Goal: Information Seeking & Learning: Learn about a topic

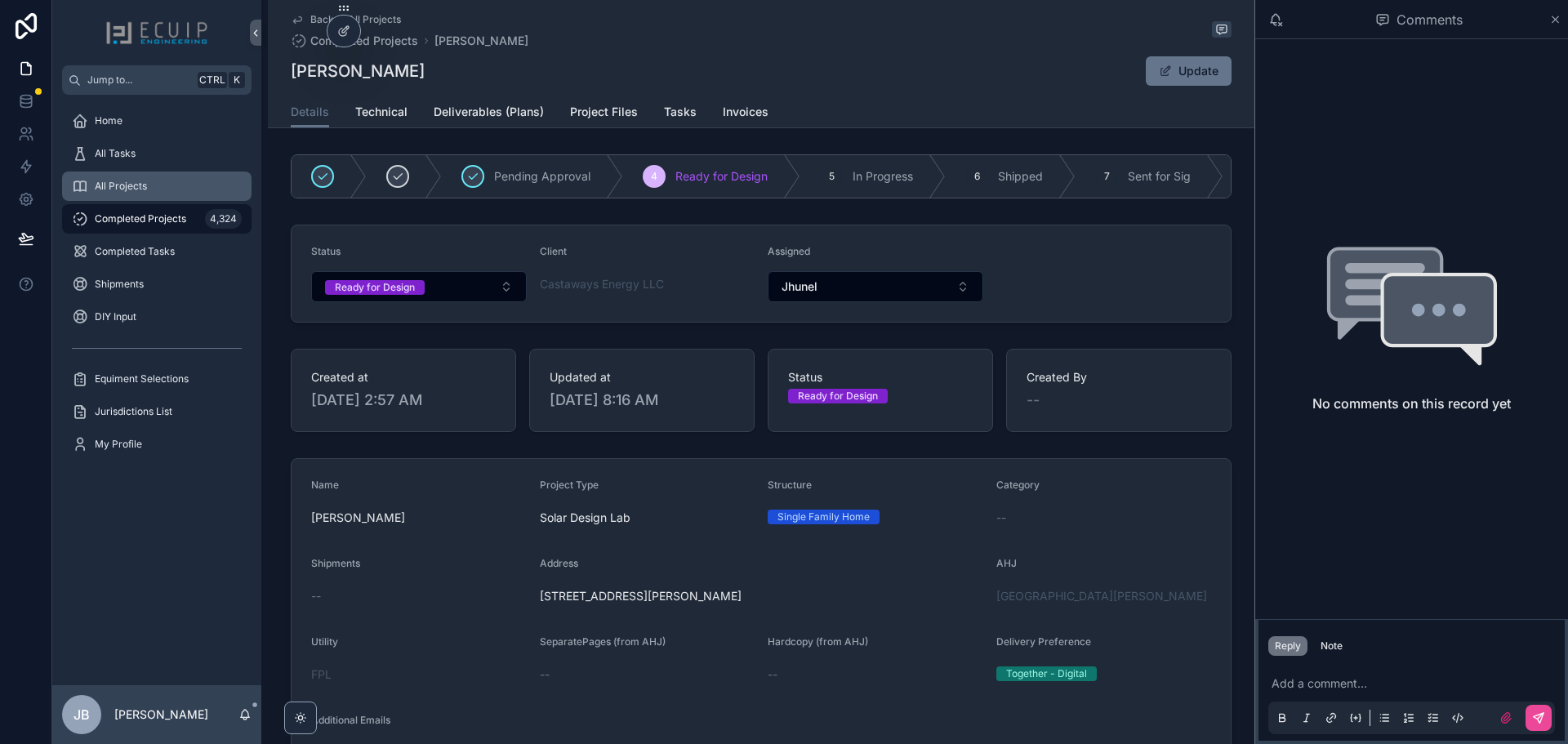
scroll to position [245, 0]
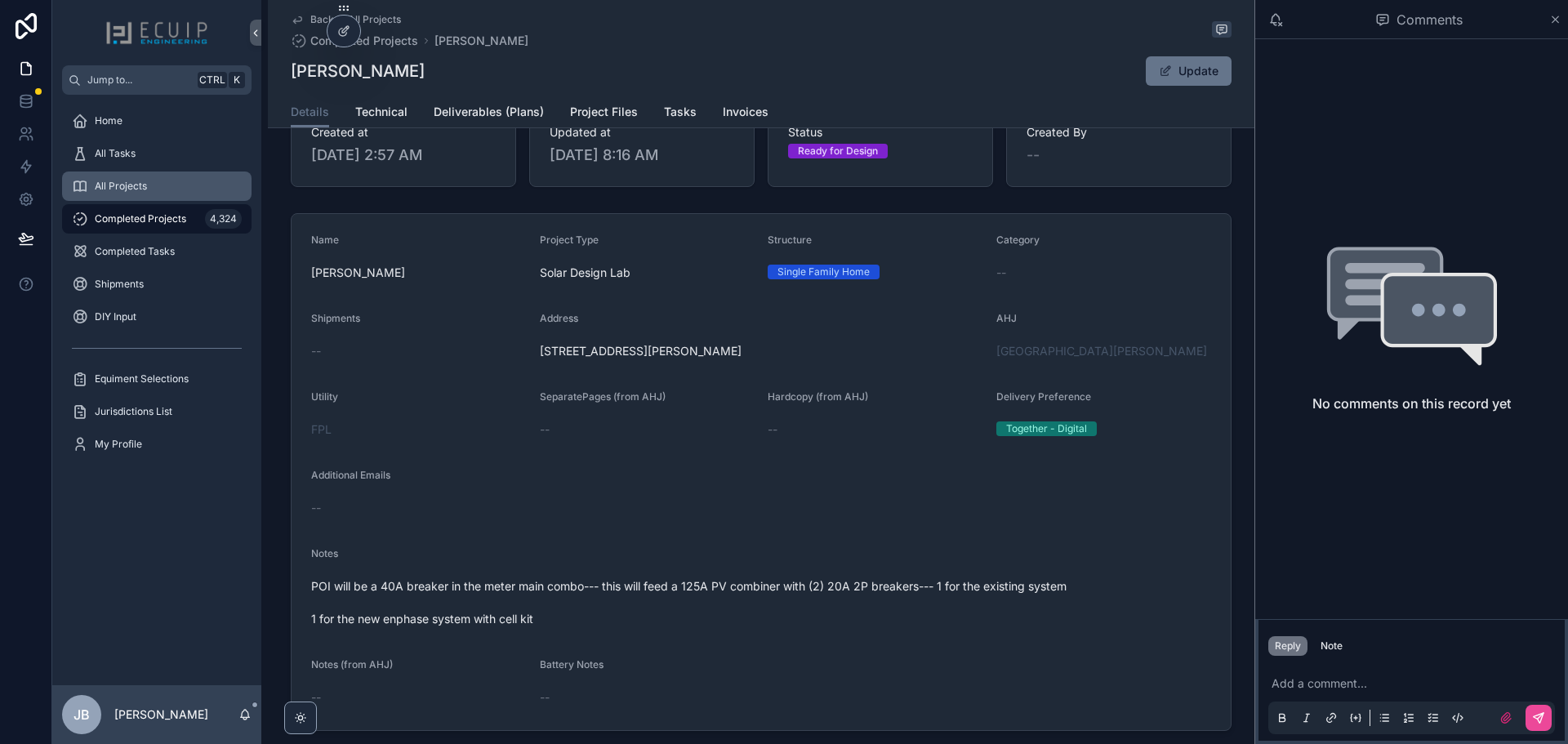
click at [156, 190] on div "All Projects" at bounding box center [156, 186] width 170 height 26
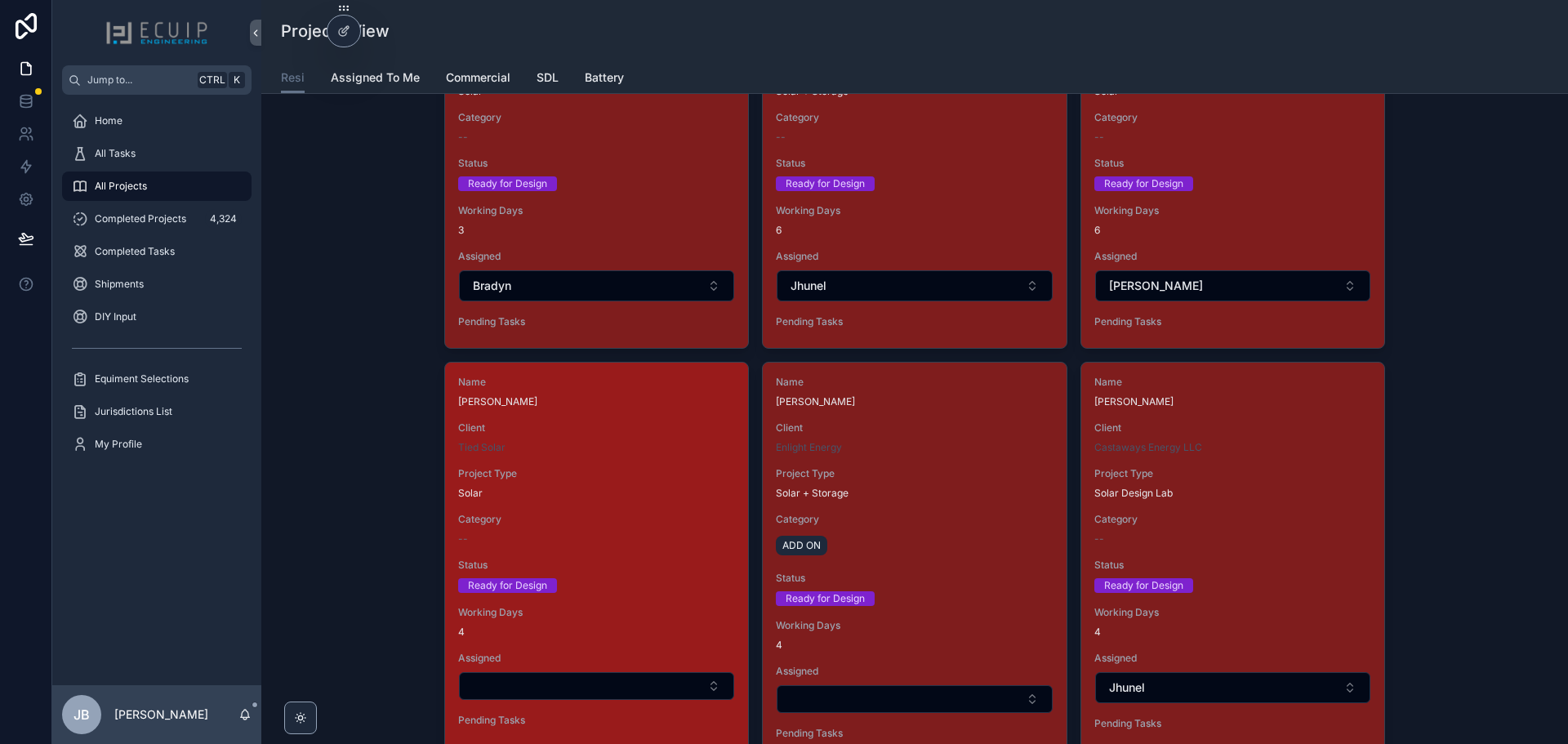
scroll to position [2042, 0]
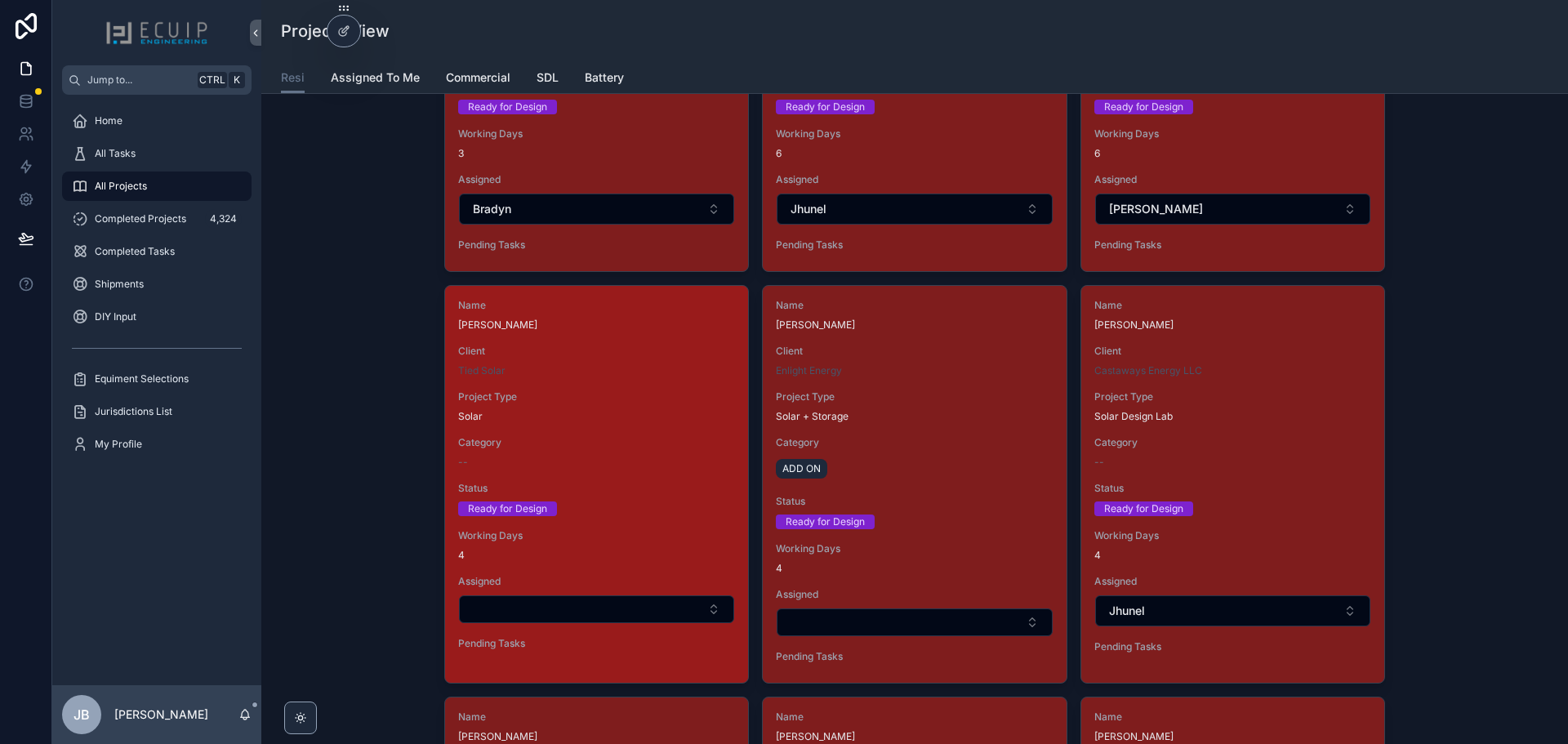
click at [645, 489] on span "Status" at bounding box center [597, 488] width 277 height 13
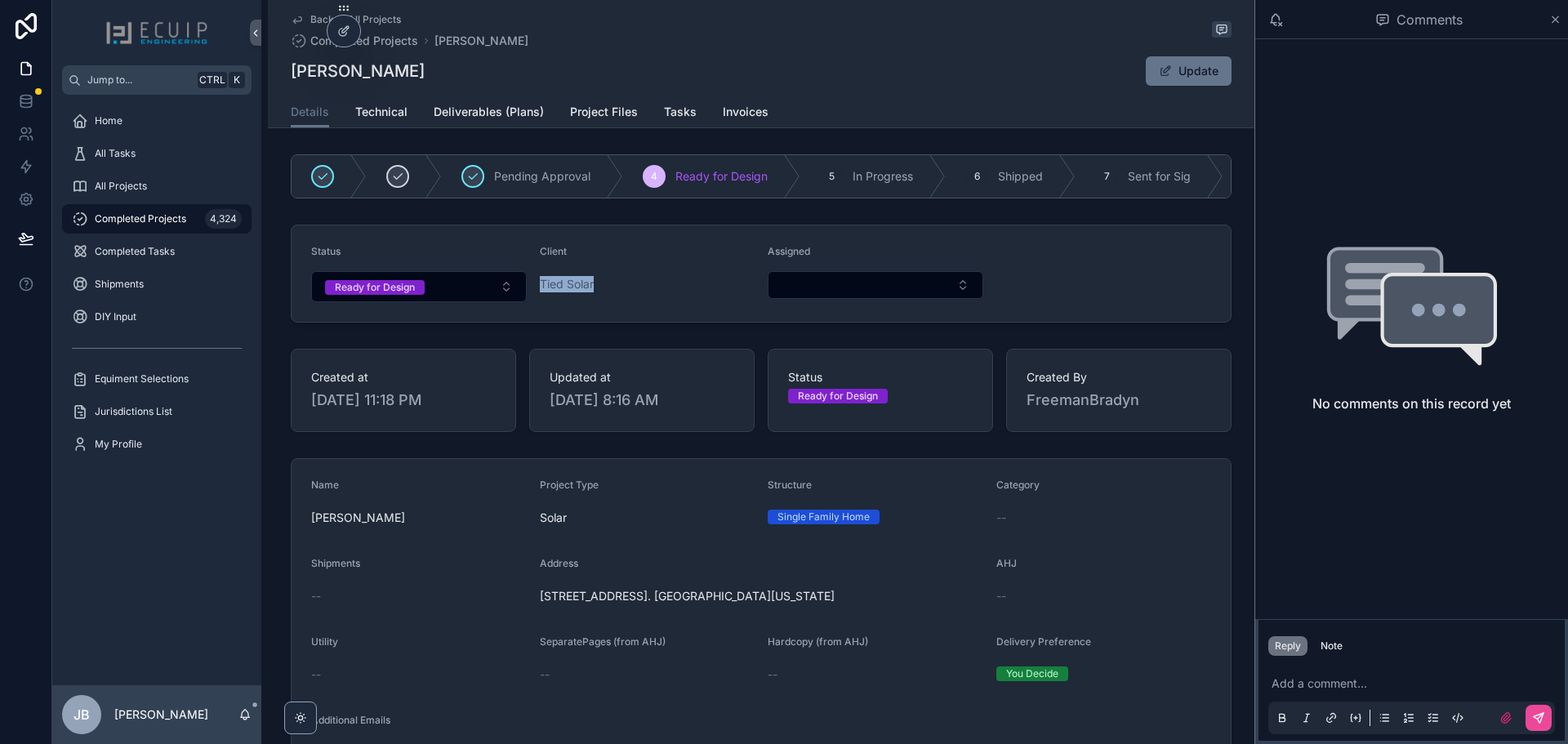
drag, startPoint x: 601, startPoint y: 291, endPoint x: 534, endPoint y: 297, distance: 67.3
click at [534, 297] on form "Status Ready for Design Client Tied Solar Assigned" at bounding box center [760, 273] width 939 height 96
copy span "Tied Solar"
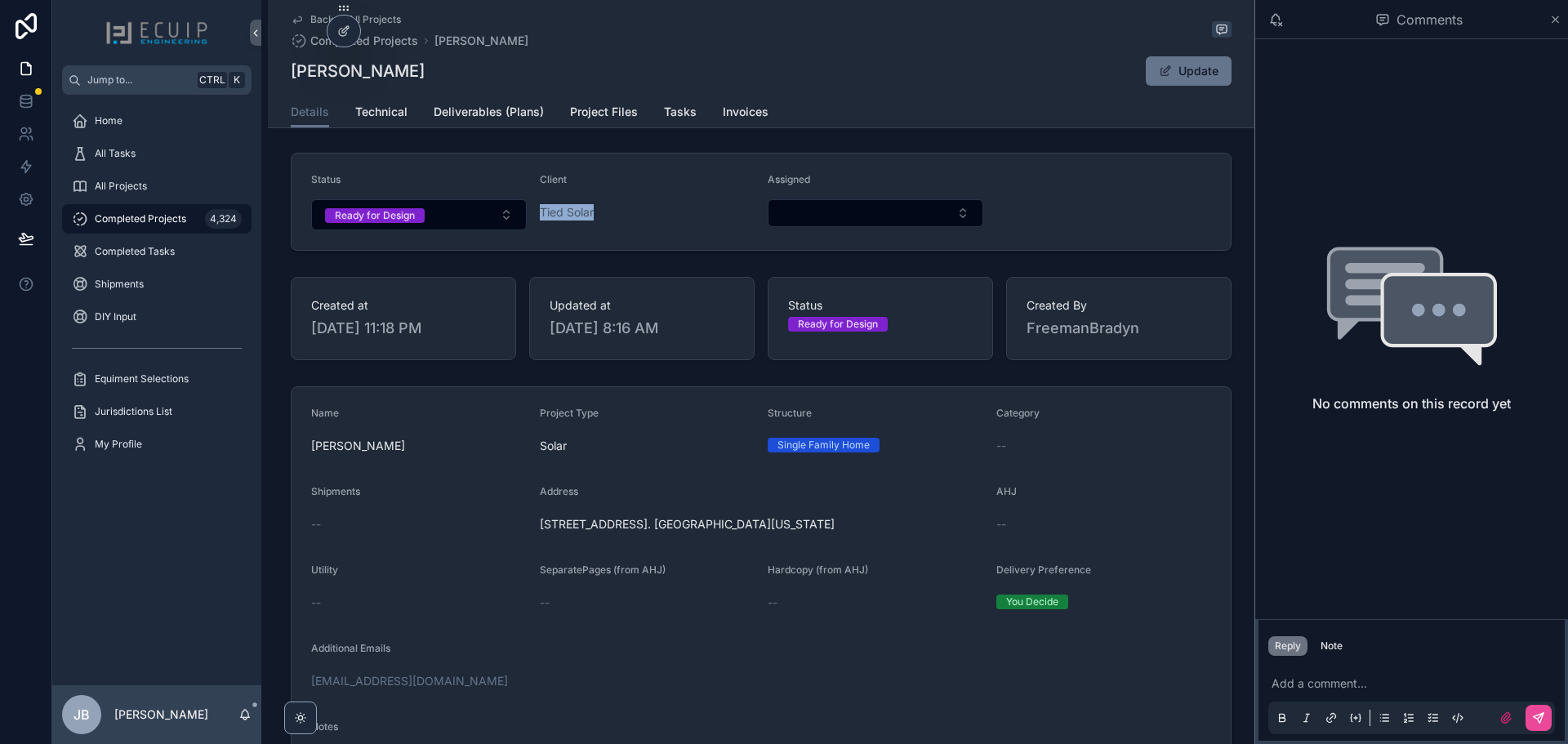
scroll to position [82, 0]
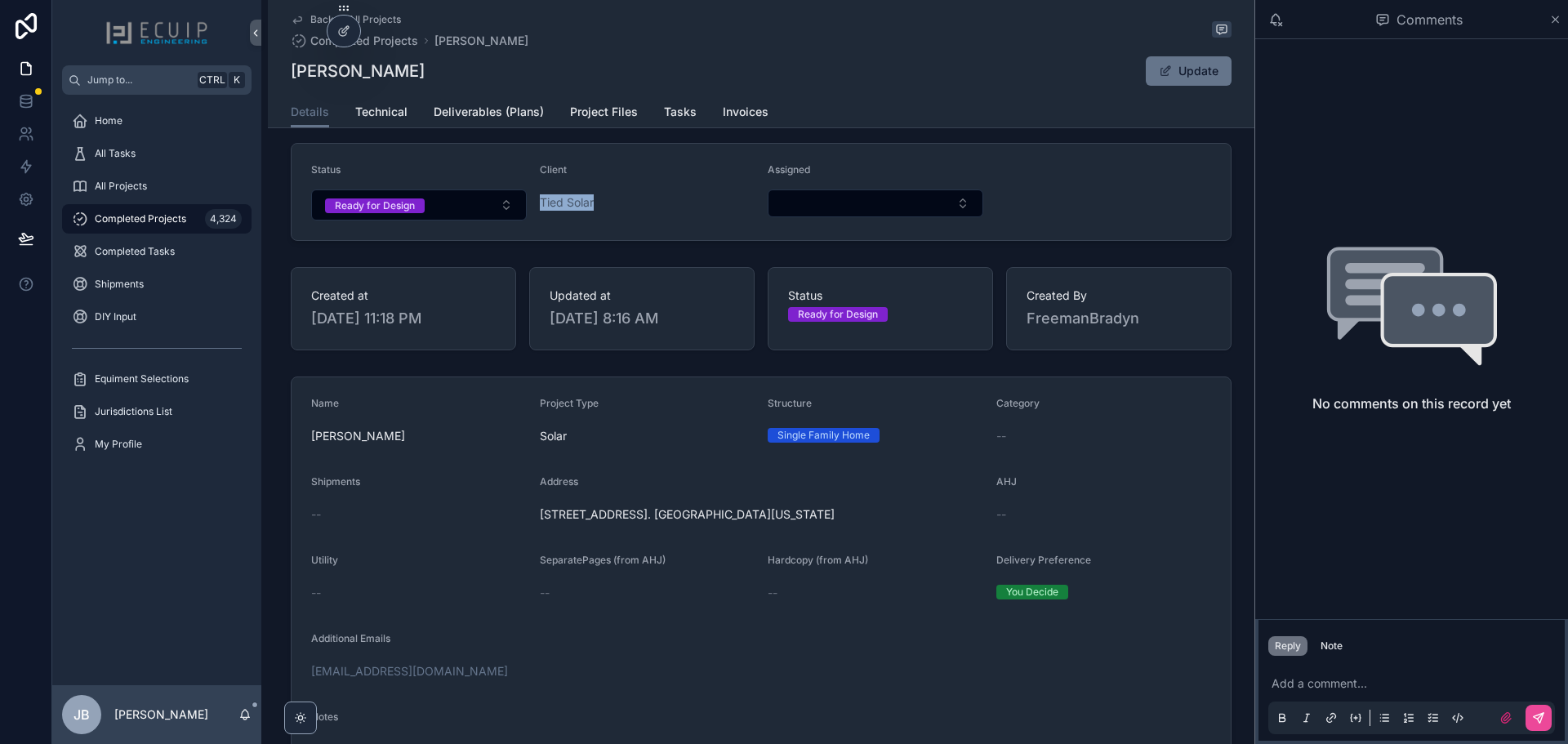
drag, startPoint x: 429, startPoint y: 68, endPoint x: 284, endPoint y: 66, distance: 145.0
click at [284, 66] on div "Back to All Projects Completed Projects [PERSON_NAME] [PERSON_NAME] Update Deta…" at bounding box center [761, 64] width 987 height 128
copy h1 "[PERSON_NAME]"
click at [132, 148] on span "All Tasks" at bounding box center [114, 154] width 40 height 13
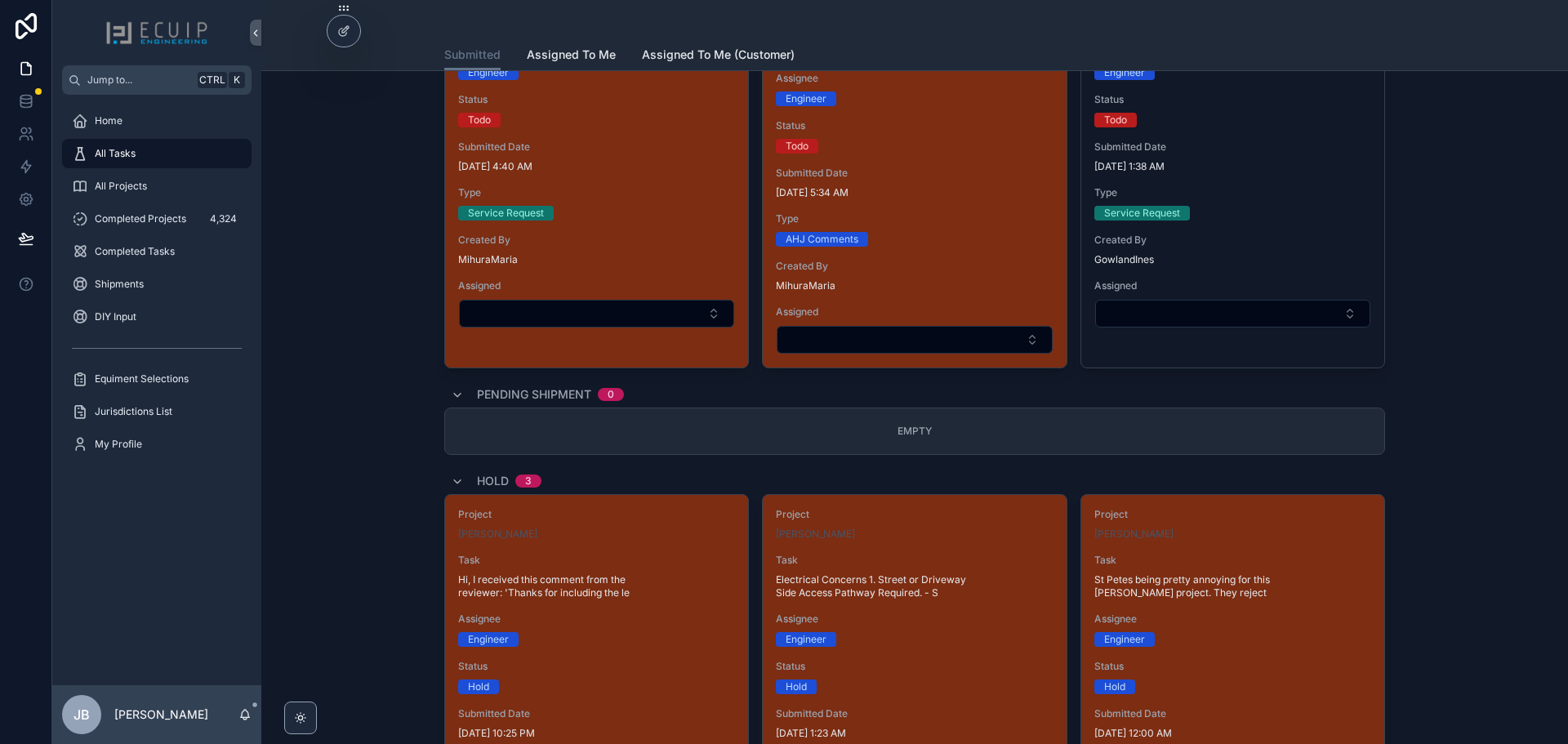
scroll to position [1633, 0]
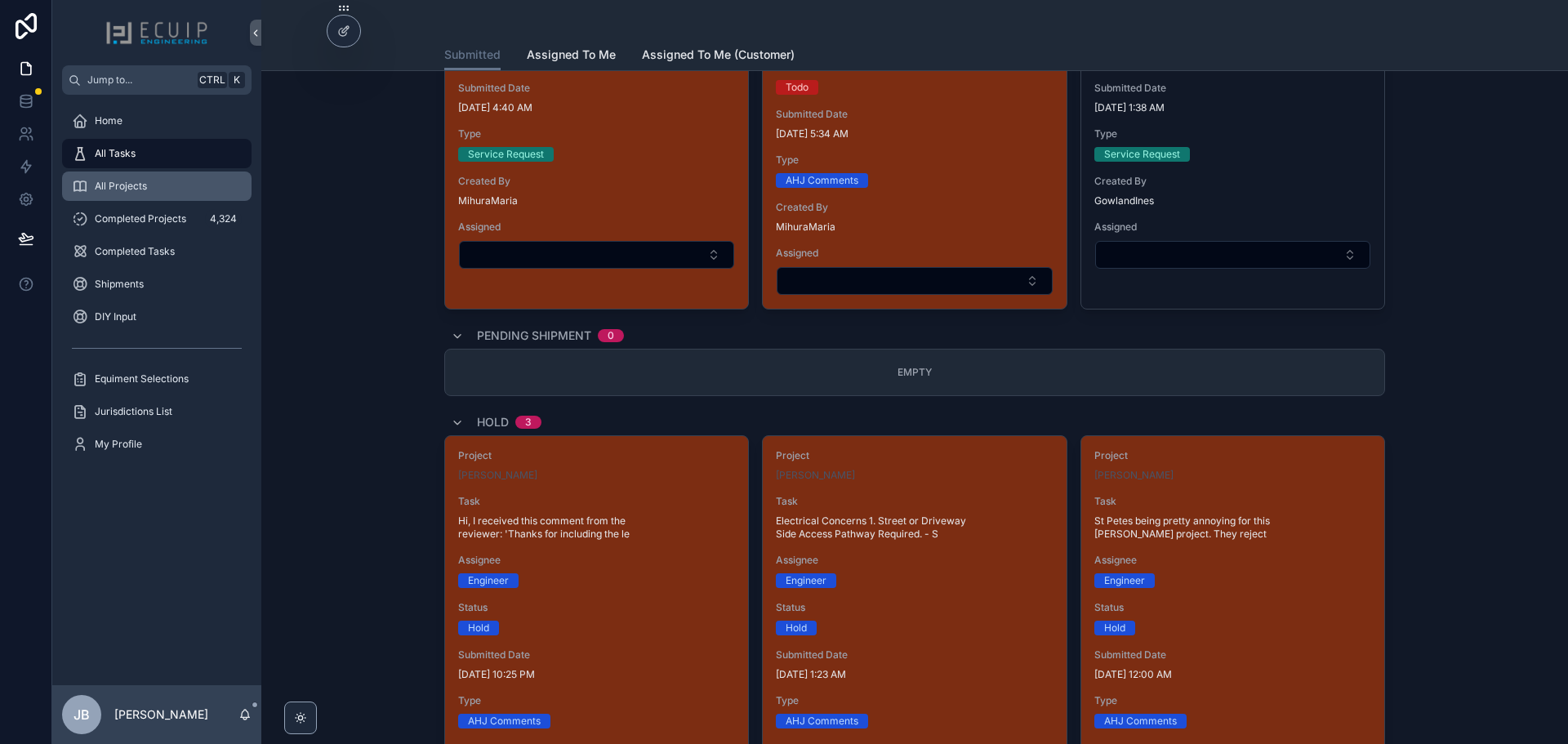
click at [182, 184] on div "All Projects" at bounding box center [156, 186] width 170 height 26
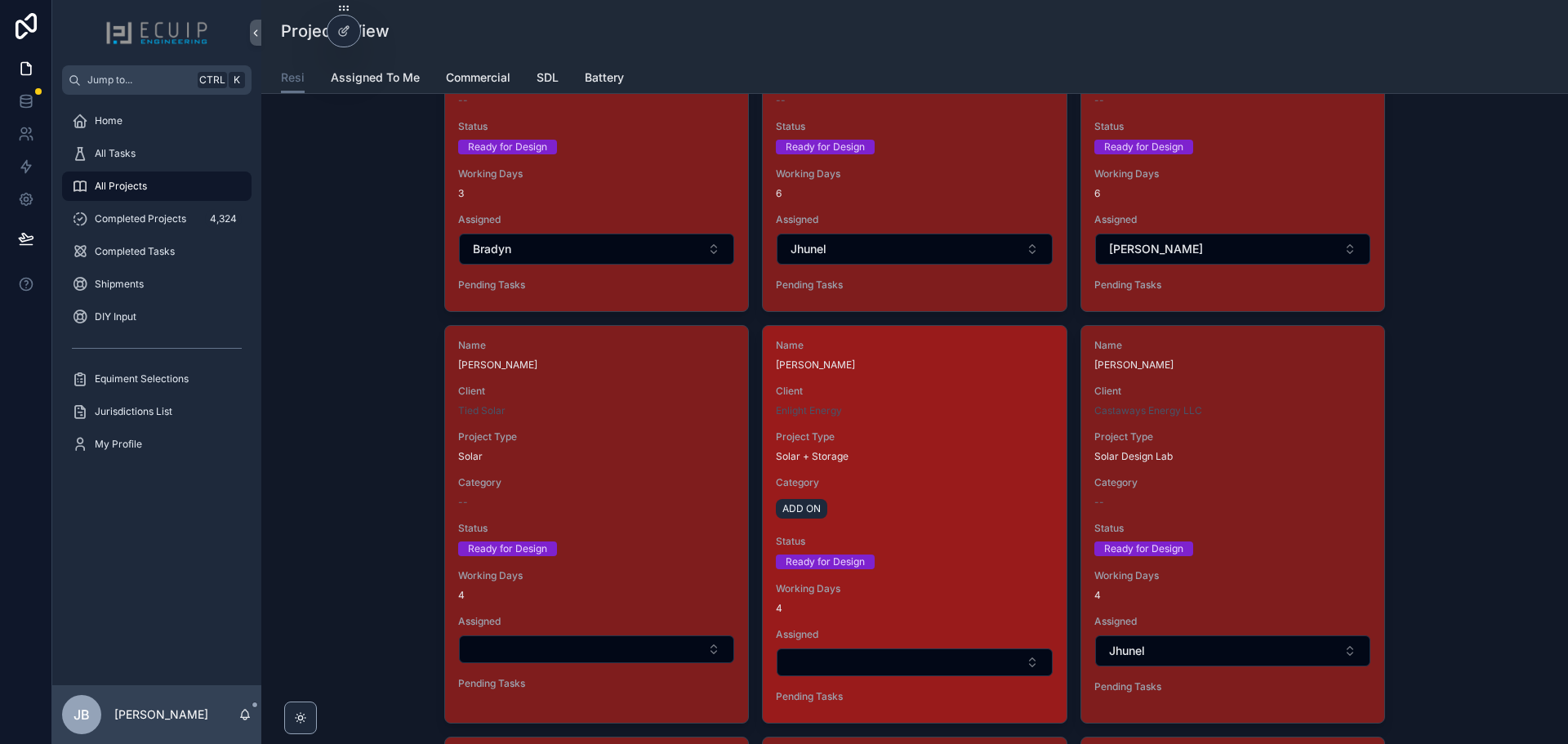
scroll to position [1960, 0]
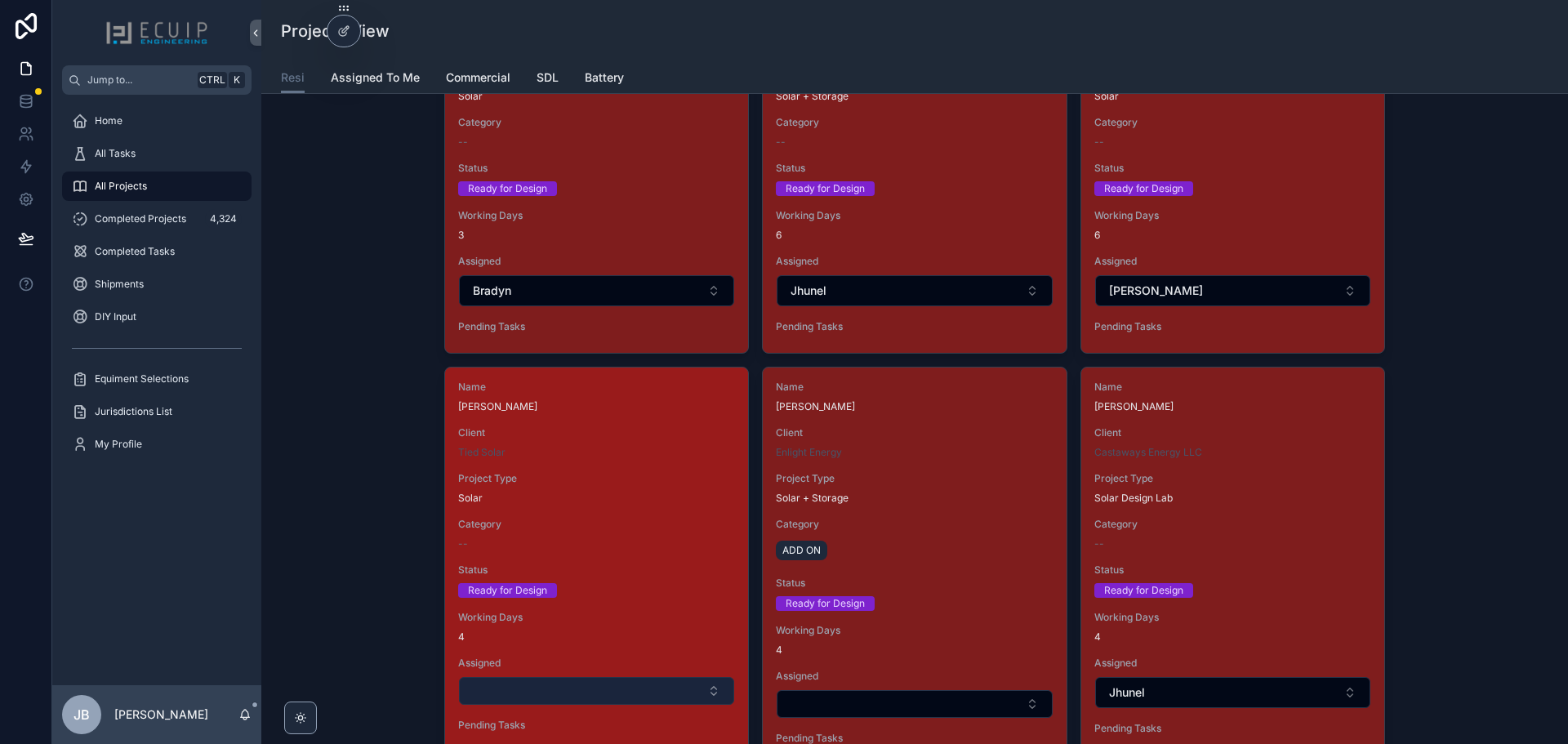
click at [616, 685] on button "Select Button" at bounding box center [597, 690] width 275 height 28
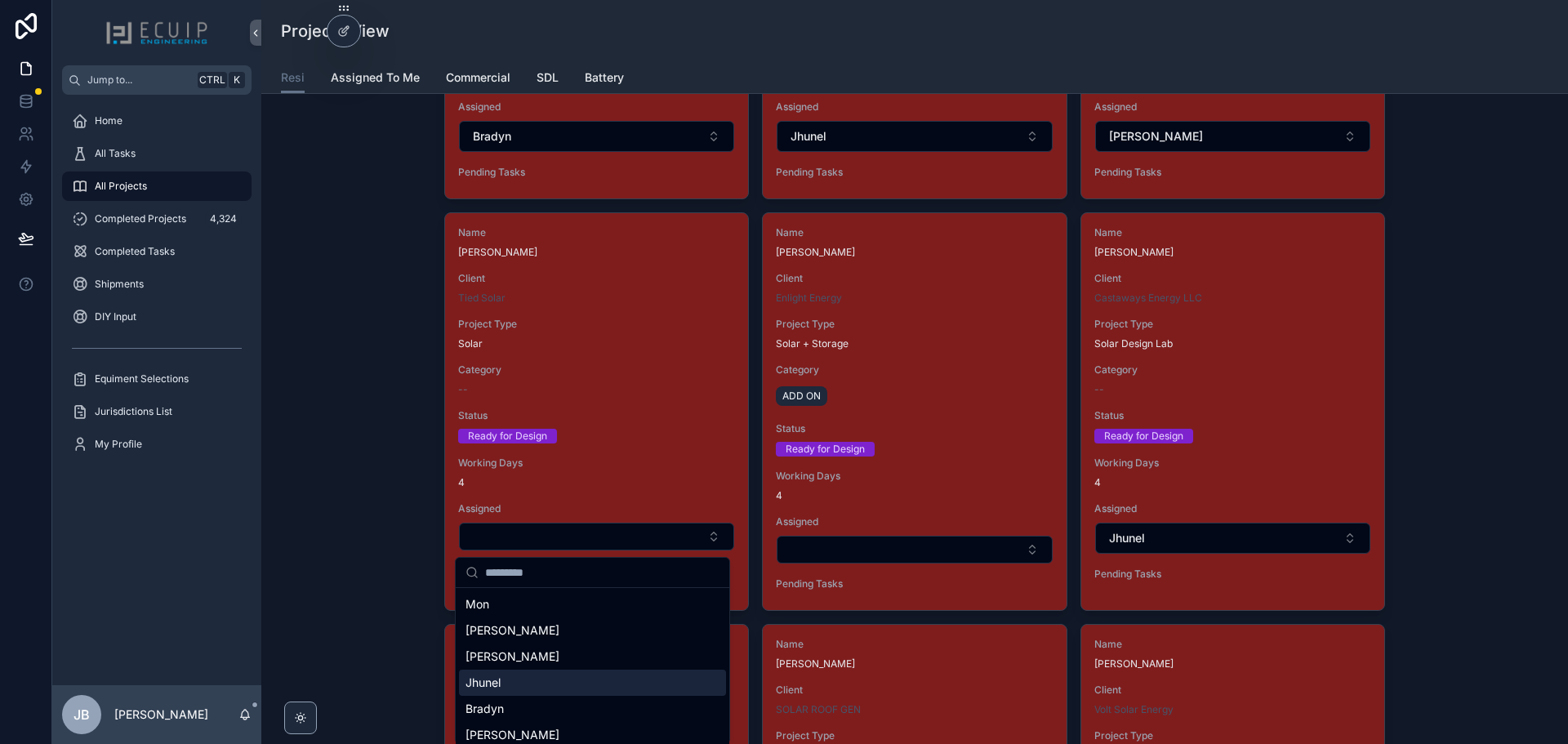
scroll to position [2123, 0]
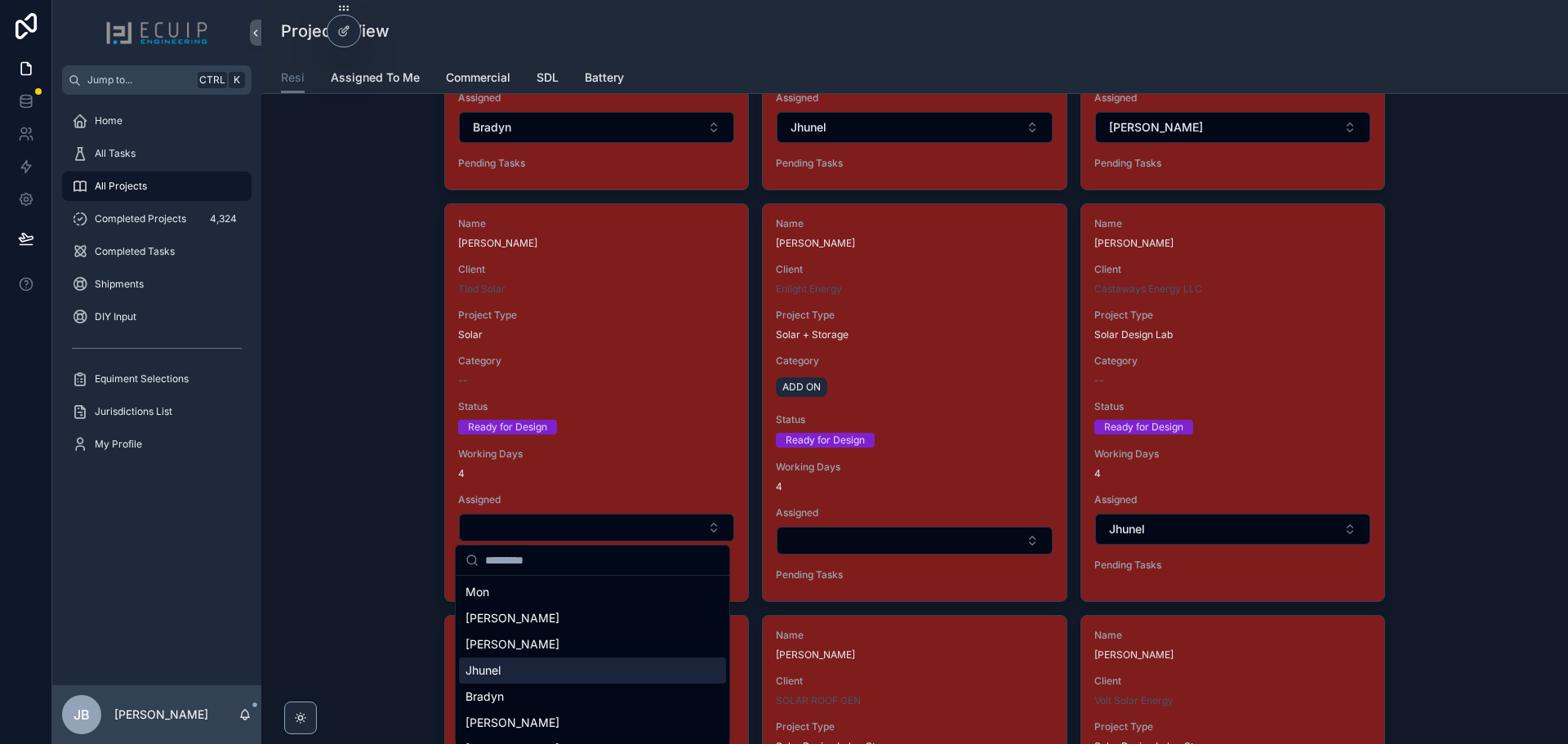
click at [573, 664] on div "Jhunel" at bounding box center [592, 669] width 267 height 26
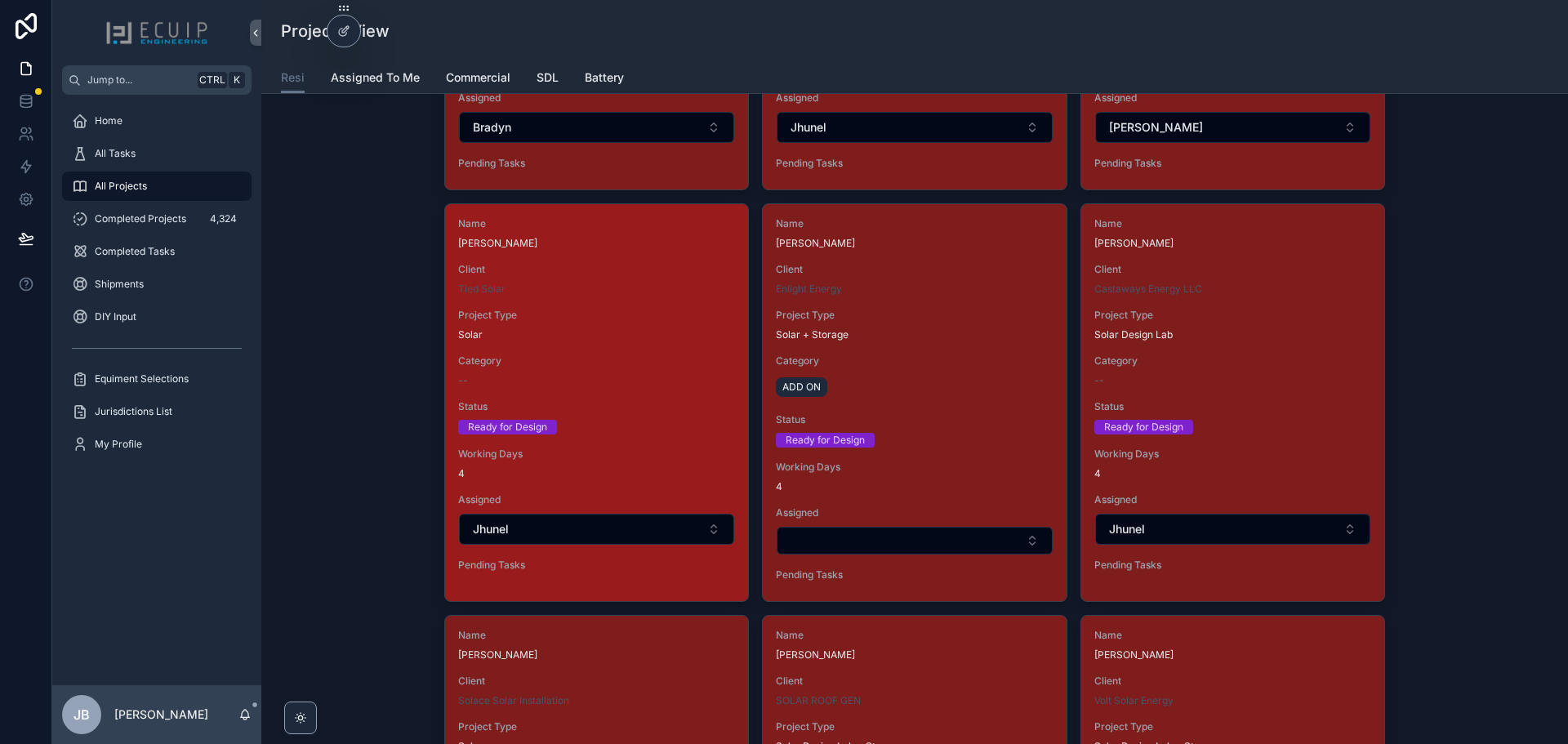
click at [625, 380] on div "--" at bounding box center [597, 380] width 277 height 13
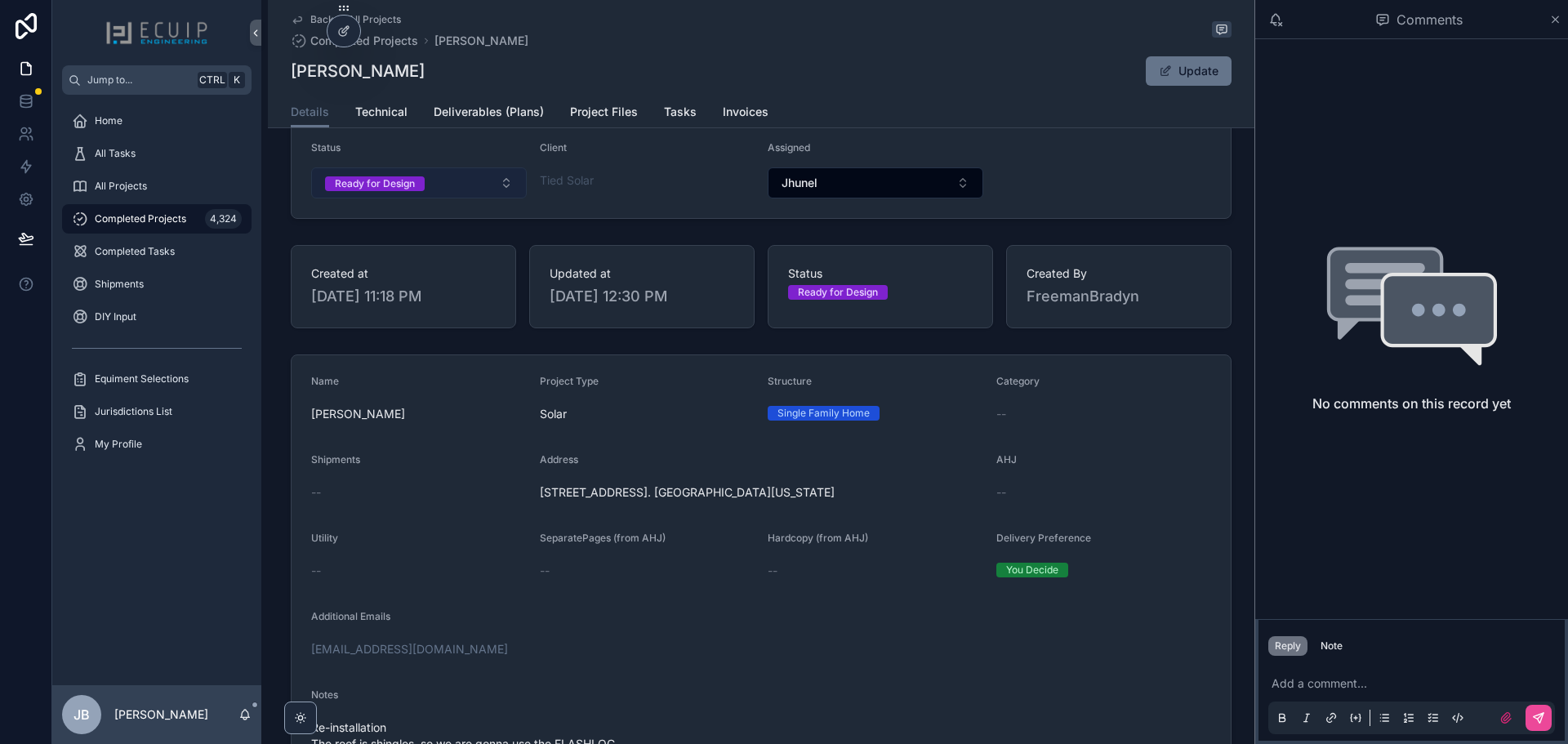
scroll to position [82, 0]
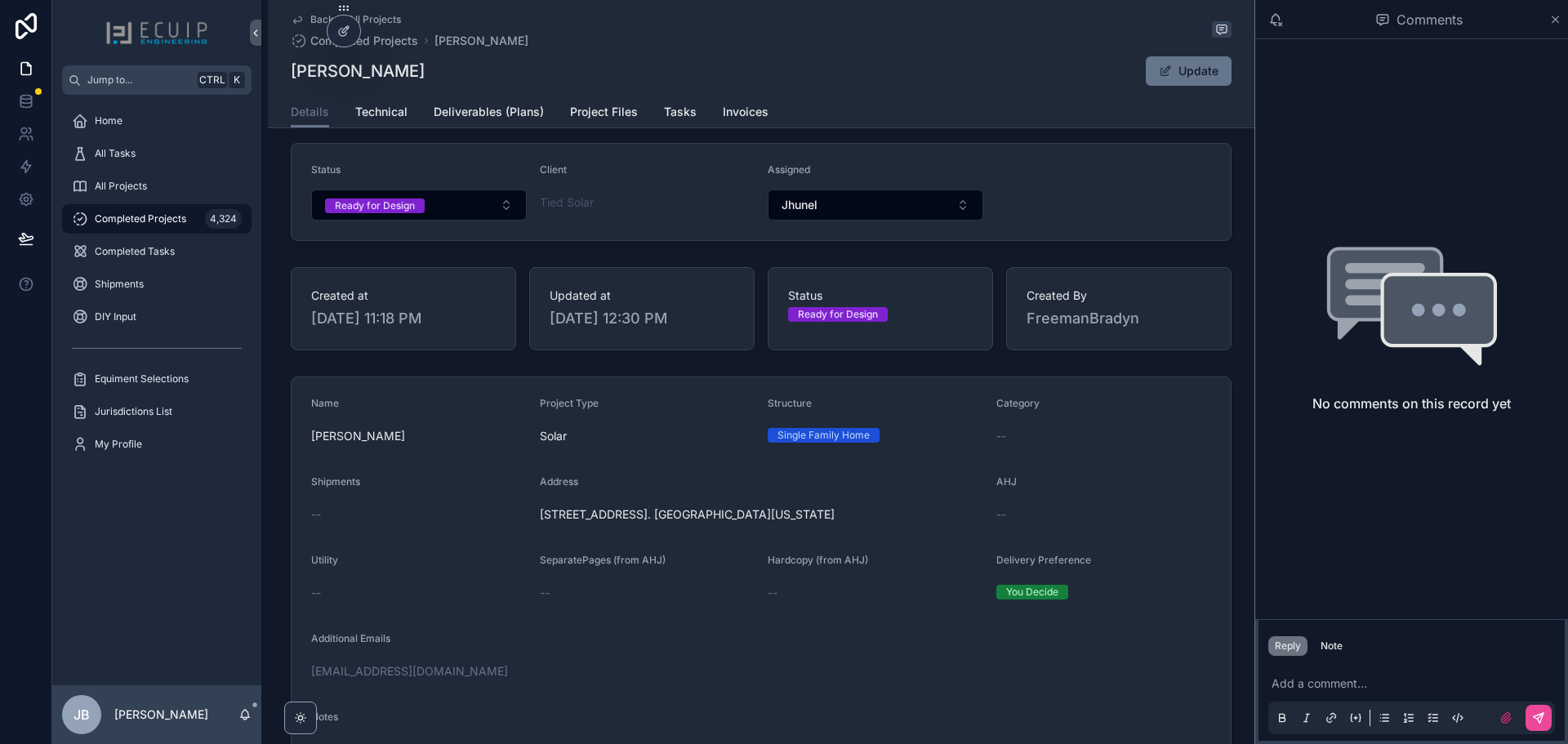
drag, startPoint x: 425, startPoint y: 75, endPoint x: 288, endPoint y: 83, distance: 137.2
click at [290, 83] on div "[PERSON_NAME] Update" at bounding box center [760, 71] width 941 height 31
copy h1 "[PERSON_NAME]"
click at [602, 105] on span "Project Files" at bounding box center [603, 111] width 67 height 16
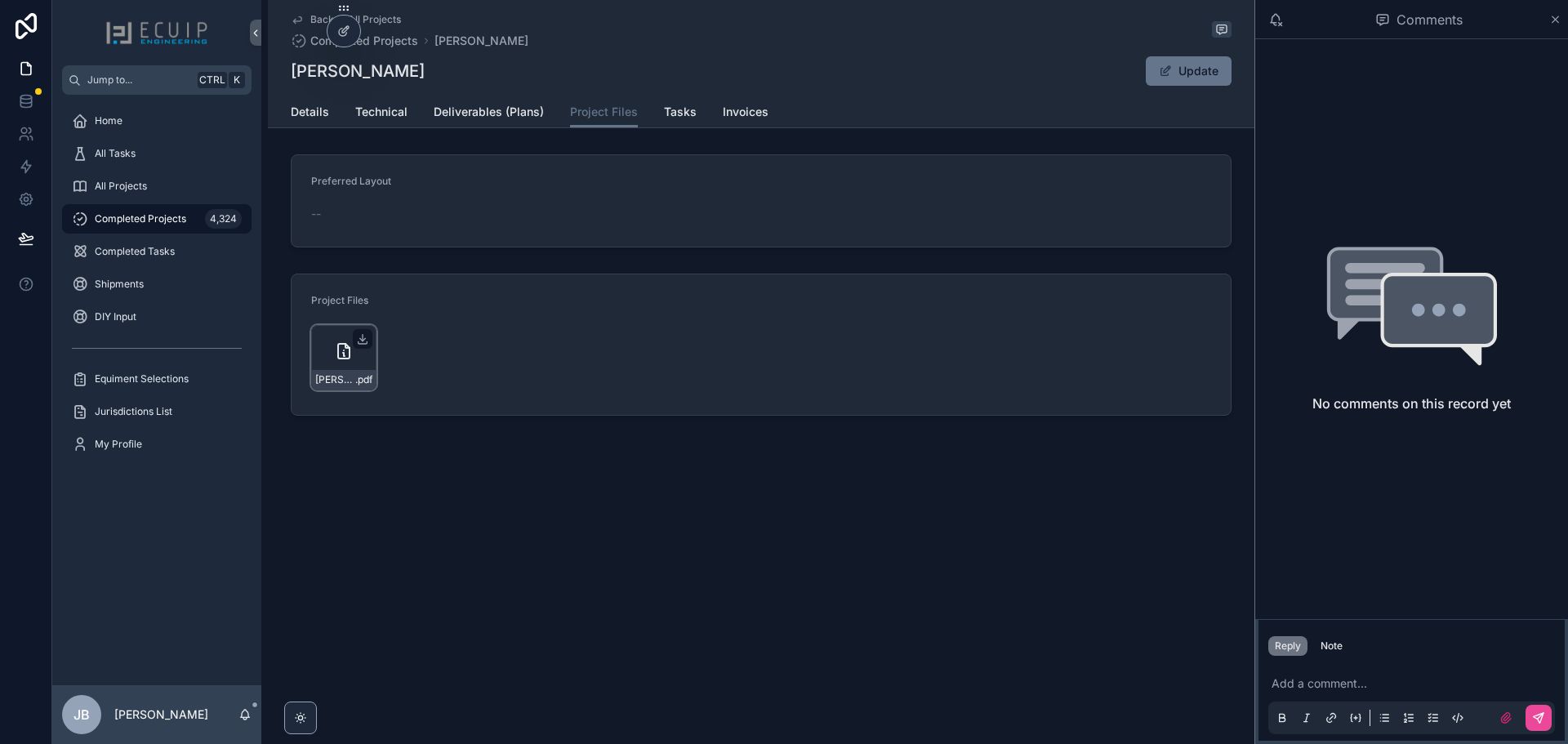
click at [361, 340] on icon "scrollable content" at bounding box center [362, 339] width 13 height 13
click at [318, 110] on span "Details" at bounding box center [309, 111] width 39 height 16
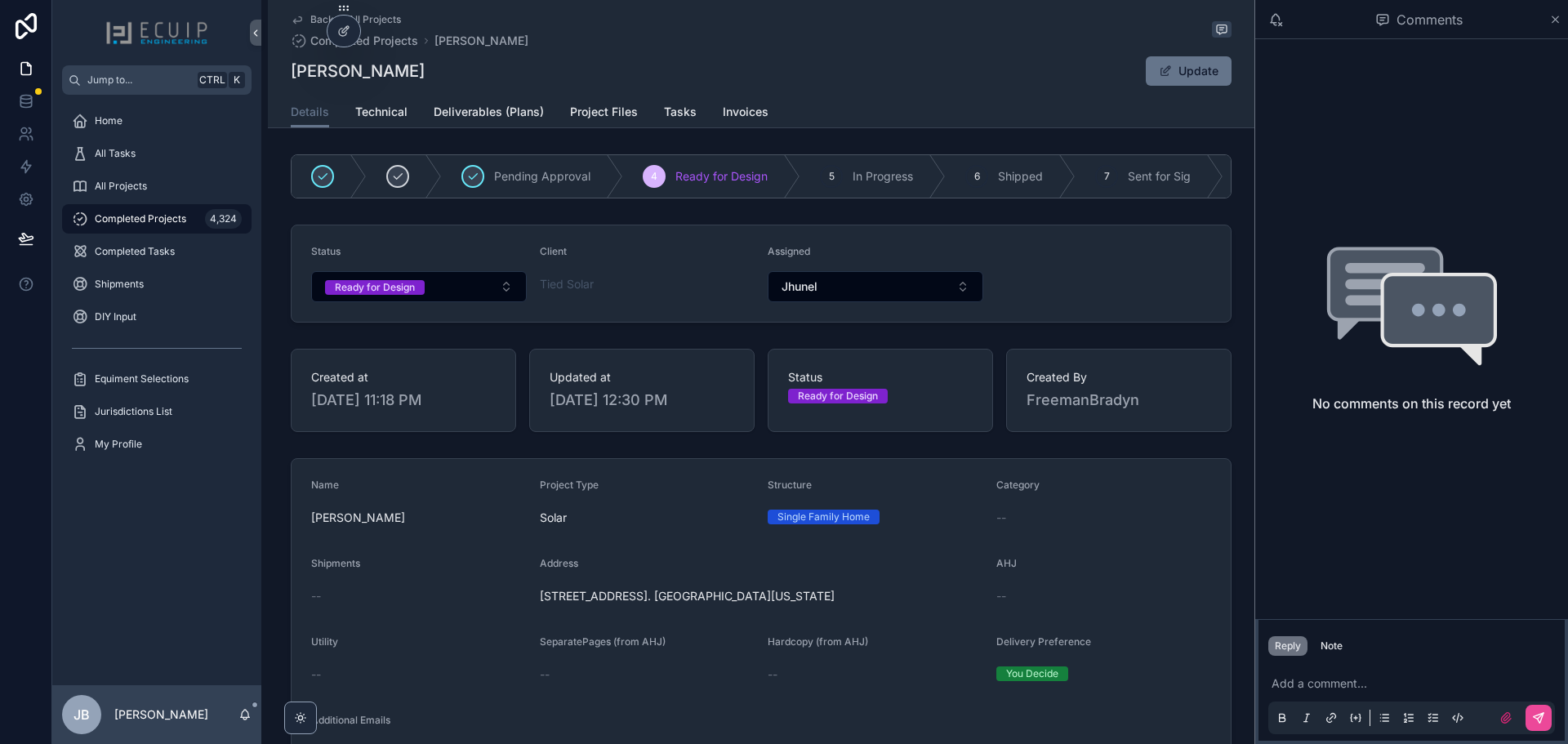
drag, startPoint x: 819, startPoint y: 608, endPoint x: 538, endPoint y: 598, distance: 281.2
click at [540, 598] on div "[STREET_ADDRESS]. [GEOGRAPHIC_DATA][US_STATE]" at bounding box center [761, 596] width 443 height 26
copy span "[STREET_ADDRESS]. [GEOGRAPHIC_DATA][US_STATE]"
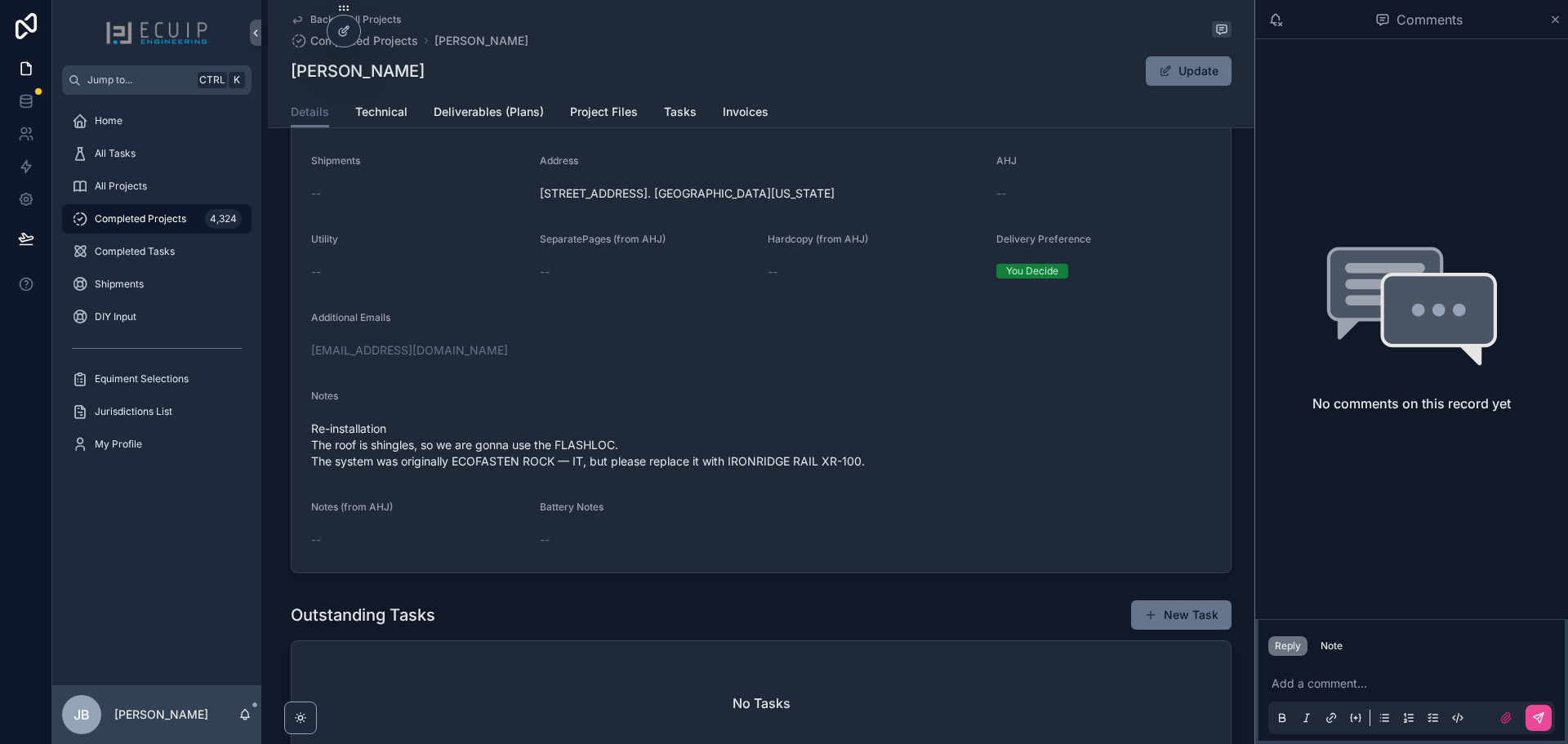
scroll to position [408, 0]
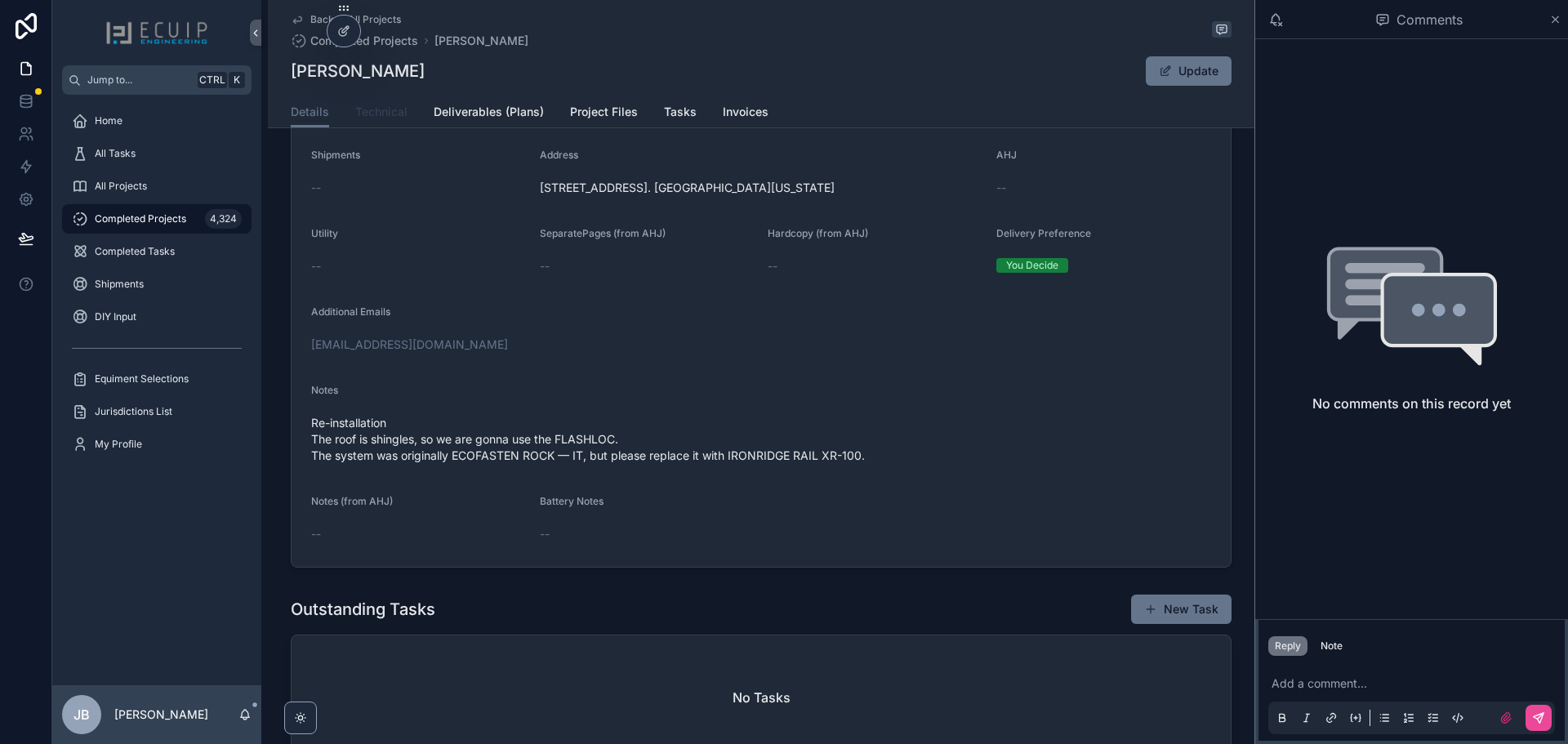
click at [379, 103] on span "Technical" at bounding box center [381, 111] width 52 height 16
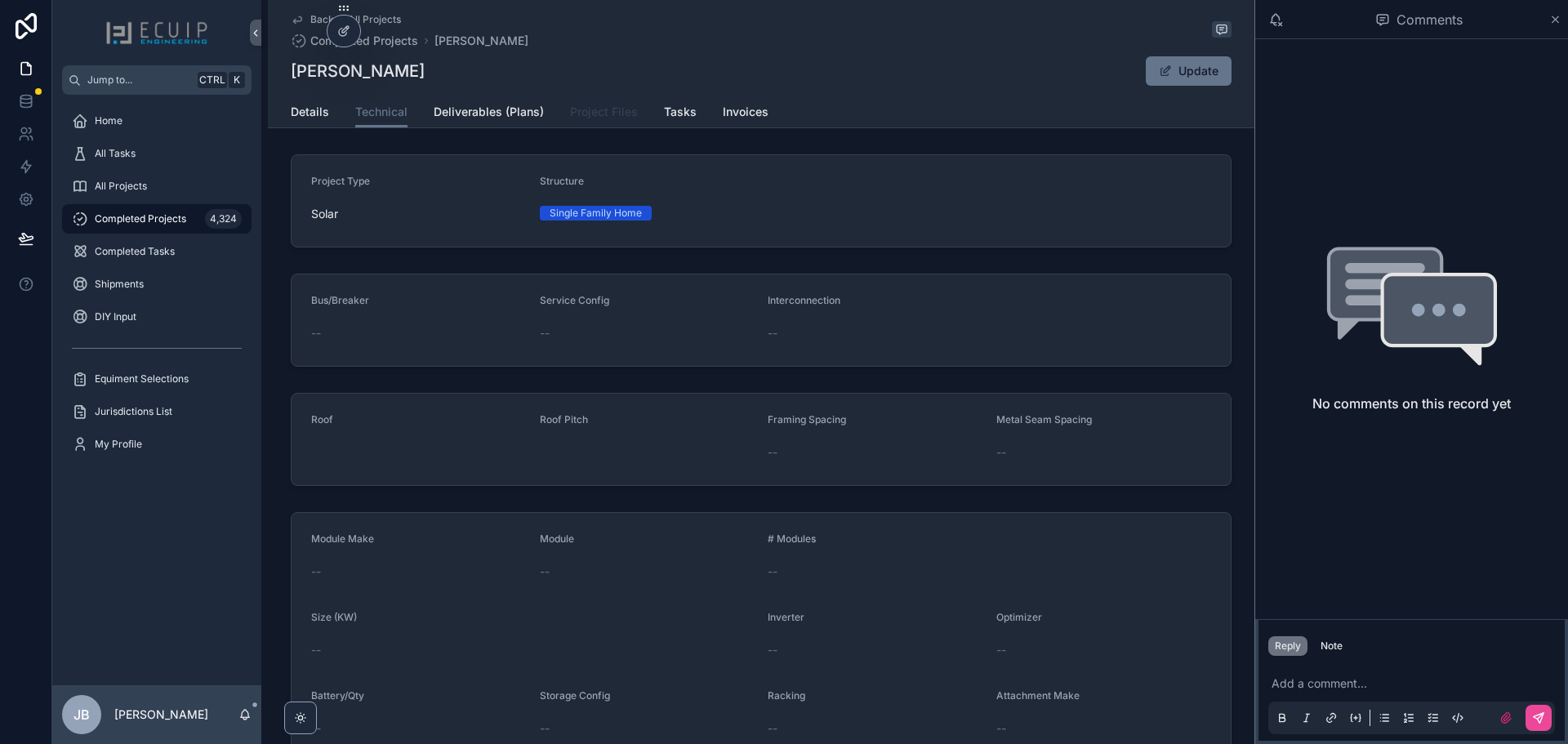
click at [586, 116] on span "Project Files" at bounding box center [603, 111] width 67 height 16
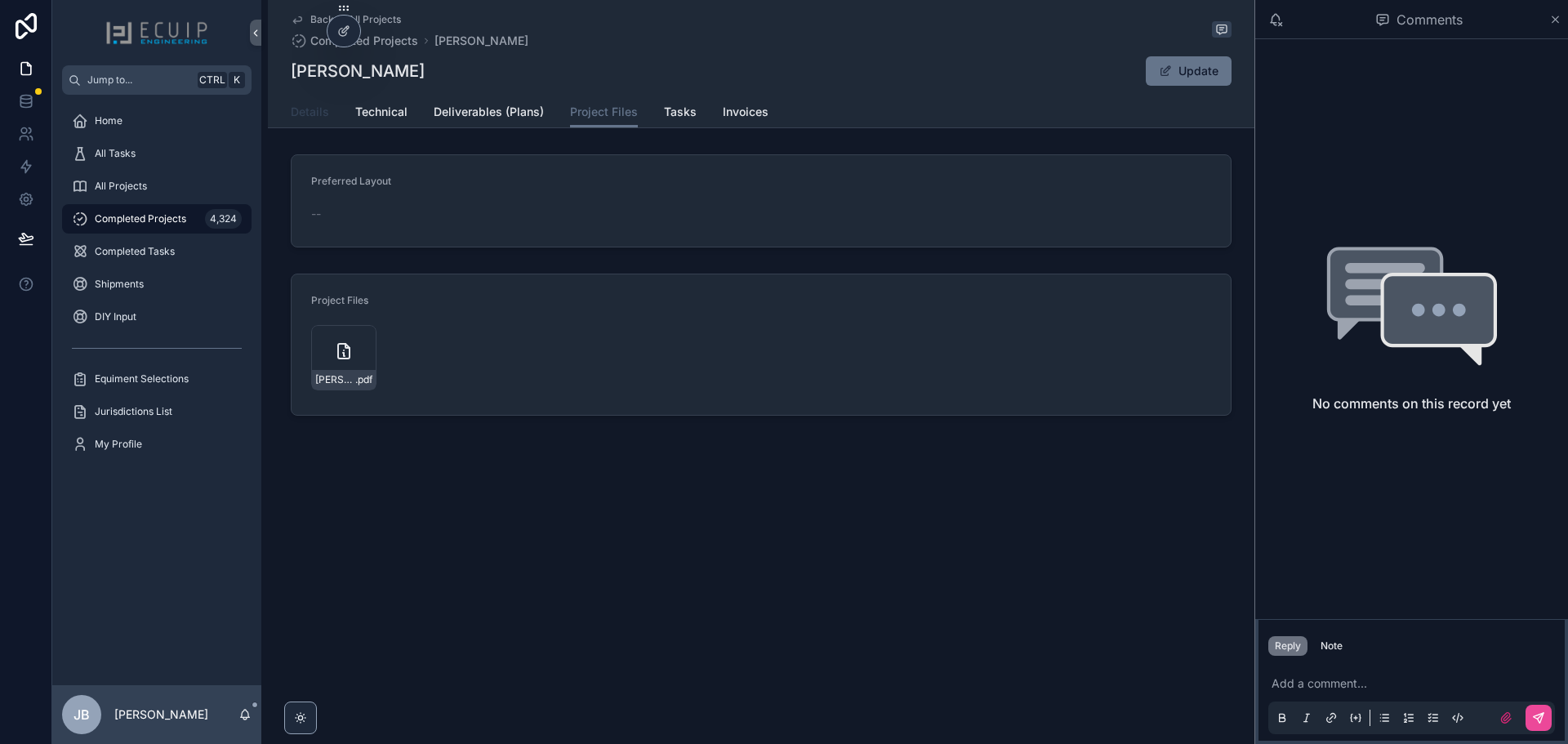
click at [303, 111] on span "Details" at bounding box center [309, 111] width 39 height 16
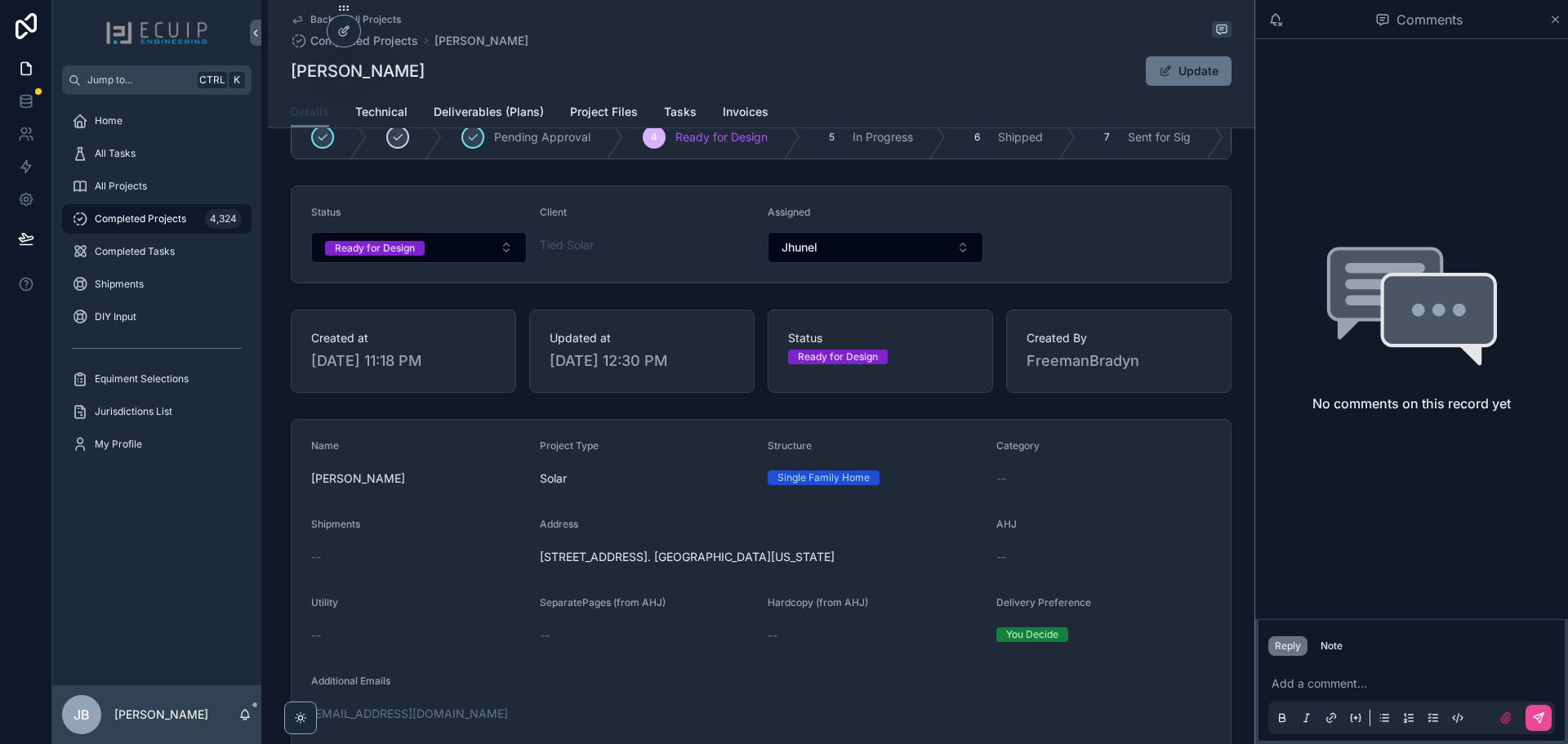
scroll to position [245, 0]
